Goal: Transaction & Acquisition: Purchase product/service

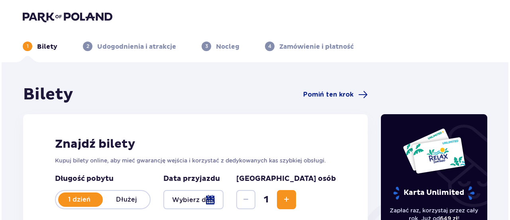
scroll to position [120, 0]
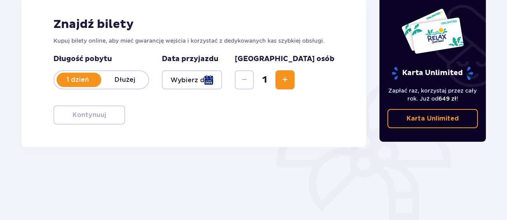
click at [222, 84] on div at bounding box center [192, 79] width 60 height 19
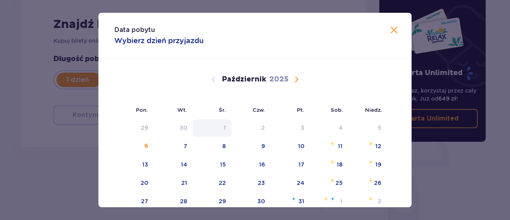
scroll to position [40, 0]
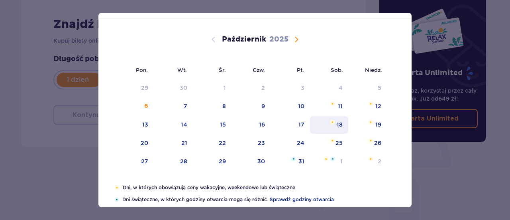
click at [330, 126] on div "18" at bounding box center [329, 125] width 39 height 18
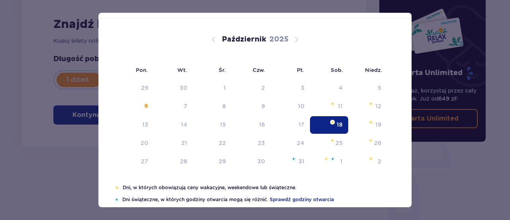
type input "[DATE]"
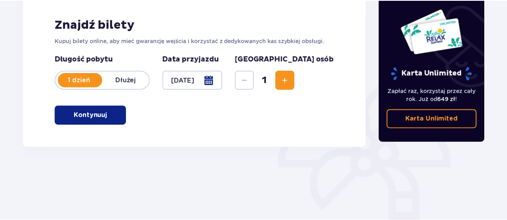
scroll to position [159, 0]
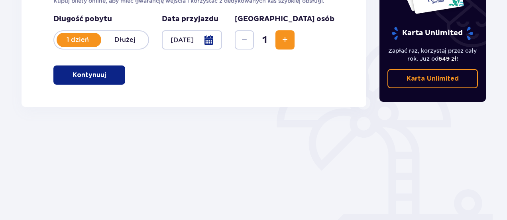
click at [80, 75] on p "Kontynuuj" at bounding box center [89, 75] width 33 height 9
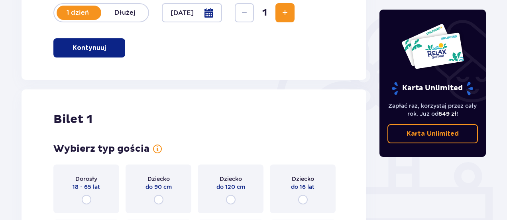
click at [290, 16] on span "Zwiększ" at bounding box center [285, 13] width 10 height 10
click at [97, 56] on button "Kontynuuj" at bounding box center [89, 47] width 72 height 19
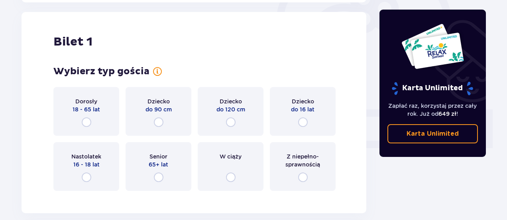
scroll to position [266, 0]
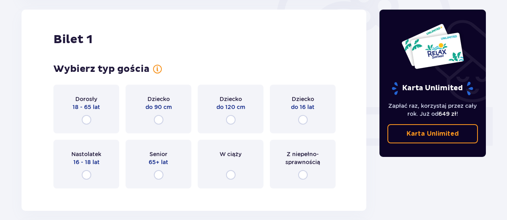
click at [101, 124] on div "Dorosły 18 - 65 lat" at bounding box center [86, 108] width 66 height 49
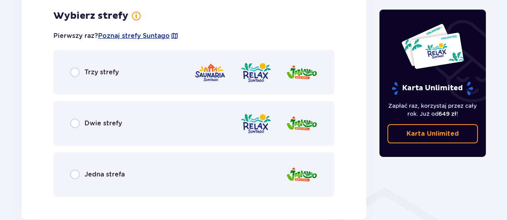
scroll to position [461, 0]
click at [85, 123] on span "Dwie strefy" at bounding box center [102, 122] width 37 height 9
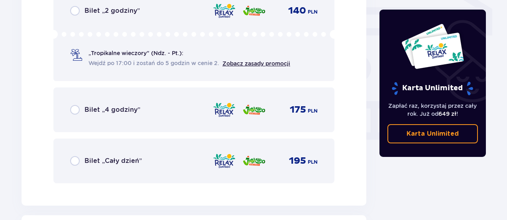
scroll to position [663, 0]
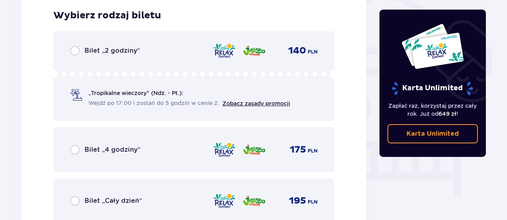
click at [102, 59] on div "Bilet „2 godziny” 140 PLN „Tropikalne wieczory" (Ndz. - Pt.): Wejdź po 17:00 i …" at bounding box center [193, 76] width 281 height 90
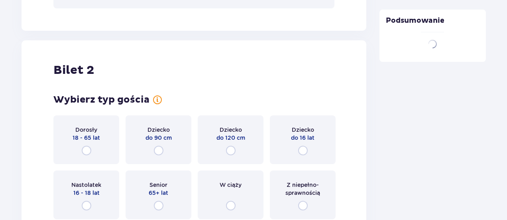
scroll to position [908, 0]
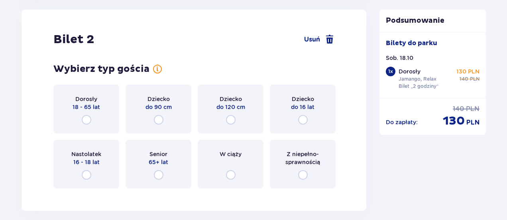
click at [104, 116] on div "Dorosły 18 - 65 lat" at bounding box center [86, 108] width 66 height 49
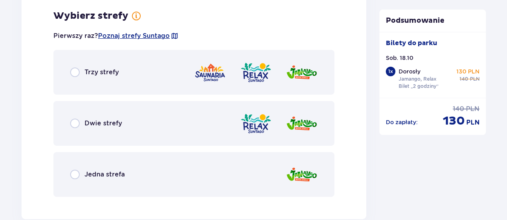
scroll to position [1103, 0]
click at [108, 118] on div "Dwie strefy" at bounding box center [96, 123] width 52 height 10
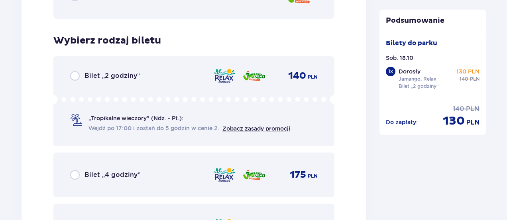
scroll to position [1305, 0]
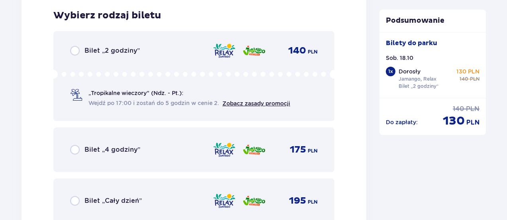
click at [107, 51] on span "Bilet „2 godziny”" at bounding box center [111, 50] width 55 height 9
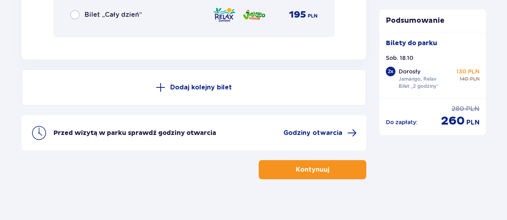
scroll to position [1498, 0]
